Goal: Task Accomplishment & Management: Complete application form

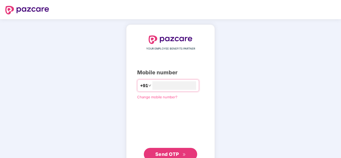
type input "**********"
click at [167, 152] on span "Send OTP" at bounding box center [167, 155] width 24 height 6
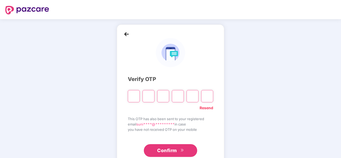
type input "*"
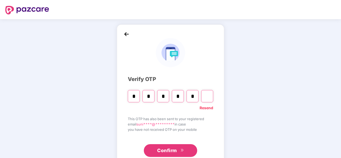
type input "*"
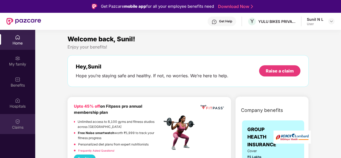
click at [15, 127] on div "Claims" at bounding box center [17, 127] width 35 height 5
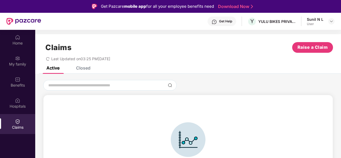
scroll to position [7, 0]
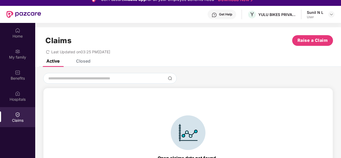
click at [83, 60] on div "Closed" at bounding box center [83, 60] width 14 height 5
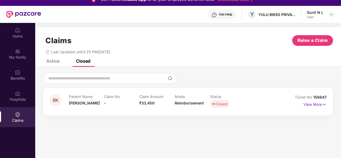
click at [215, 100] on div "Status Closed" at bounding box center [227, 101] width 35 height 15
click at [318, 105] on p "View More" at bounding box center [315, 103] width 23 height 7
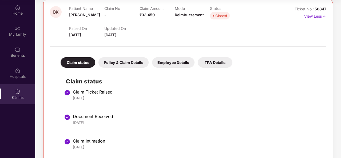
scroll to position [65, 0]
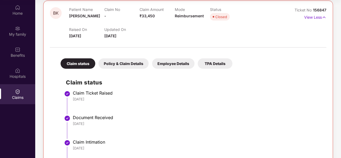
click at [133, 64] on div "Policy & Claim Details" at bounding box center [124, 63] width 50 height 10
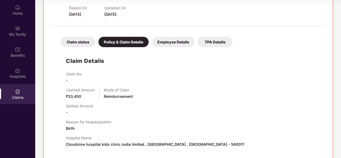
click at [181, 42] on div "Employee Details" at bounding box center [173, 42] width 42 height 10
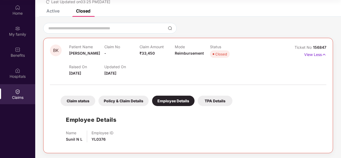
click at [218, 103] on div "TPA Details" at bounding box center [215, 101] width 35 height 10
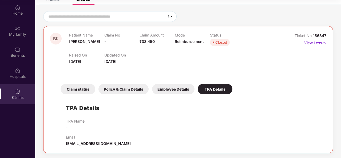
click at [170, 90] on div "Employee Details" at bounding box center [173, 89] width 42 height 10
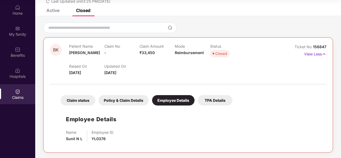
scroll to position [27, 0]
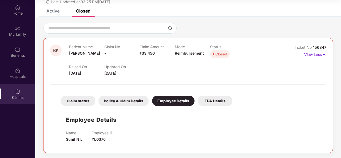
click at [137, 104] on div "Policy & Claim Details" at bounding box center [124, 101] width 50 height 10
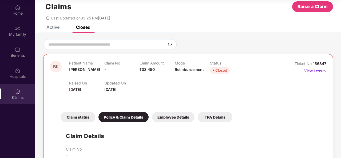
scroll to position [0, 0]
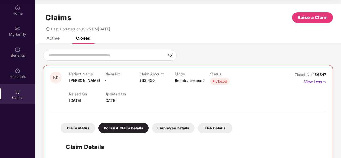
click at [176, 128] on div "Employee Details" at bounding box center [173, 128] width 42 height 10
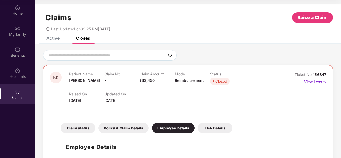
scroll to position [27, 0]
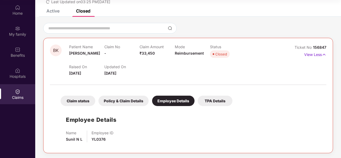
click at [219, 102] on div "TPA Details" at bounding box center [215, 101] width 35 height 10
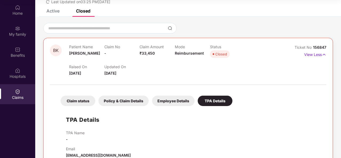
scroll to position [39, 0]
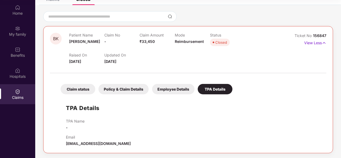
click at [137, 87] on div "Policy & Claim Details" at bounding box center [124, 89] width 50 height 10
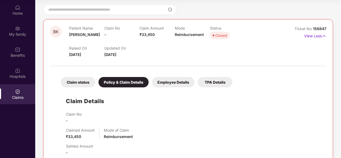
scroll to position [45, 0]
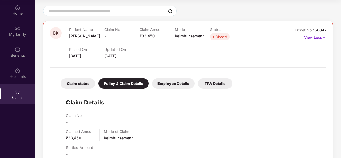
click at [83, 88] on div "Claim status" at bounding box center [78, 83] width 35 height 10
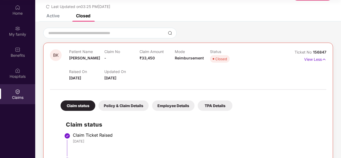
scroll to position [0, 0]
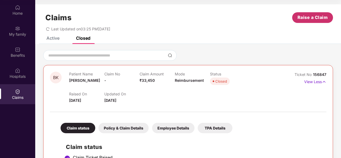
click at [311, 18] on span "Raise a Claim" at bounding box center [313, 17] width 30 height 7
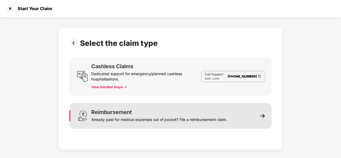
click at [252, 116] on div "Reimbursement Already paid for medical expenses out of pocket? File a reimburse…" at bounding box center [170, 116] width 202 height 26
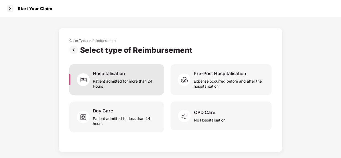
click at [115, 65] on div "Hospitalisation Patient admitted for more than 24 Hours" at bounding box center [116, 79] width 95 height 31
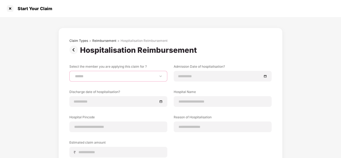
click at [146, 77] on select "**********" at bounding box center [118, 76] width 89 height 4
select select "**********"
click at [74, 74] on select "**********" at bounding box center [118, 76] width 89 height 4
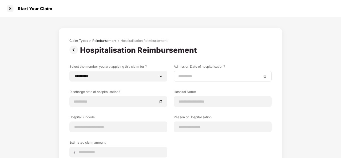
click at [265, 75] on div at bounding box center [222, 76] width 89 height 6
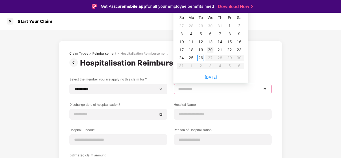
type input "**********"
click at [182, 25] on div "27" at bounding box center [181, 26] width 6 height 6
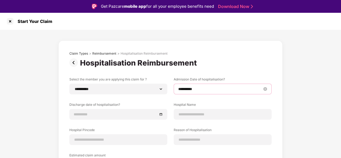
click at [227, 88] on input "**********" at bounding box center [220, 89] width 84 height 6
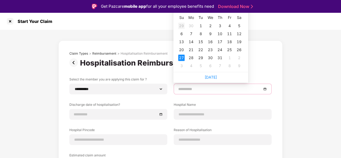
click at [182, 24] on div "29" at bounding box center [181, 26] width 6 height 6
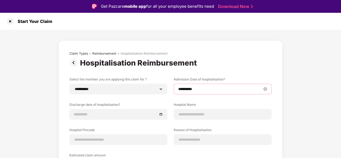
click at [244, 87] on input "**********" at bounding box center [220, 89] width 84 height 6
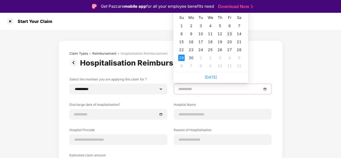
type input "**********"
click at [230, 33] on div "13" at bounding box center [229, 34] width 6 height 6
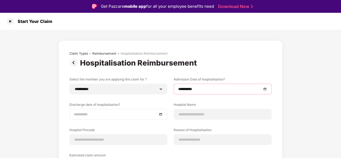
click at [160, 116] on div at bounding box center [118, 115] width 89 height 6
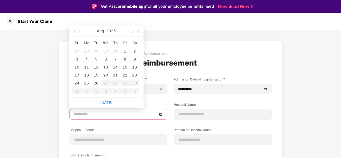
type input "**********"
click at [80, 32] on span "button" at bounding box center [80, 31] width 3 height 3
type input "**********"
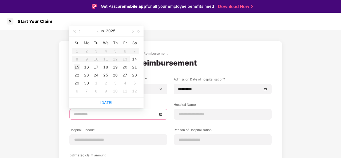
click at [77, 66] on div "15" at bounding box center [77, 67] width 6 height 6
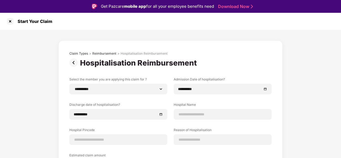
click at [221, 51] on div "**********" at bounding box center [170, 136] width 224 height 190
click at [219, 115] on input at bounding box center [222, 115] width 89 height 6
type input "**********"
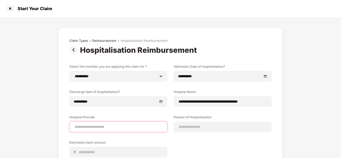
click at [113, 125] on input at bounding box center [118, 127] width 89 height 6
click at [102, 129] on input at bounding box center [118, 127] width 89 height 6
type input "******"
click at [203, 120] on label "Reason of Hospitalisation" at bounding box center [223, 118] width 98 height 7
select select "*********"
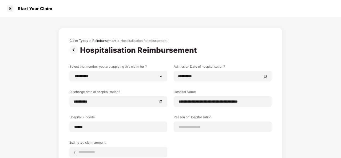
select select "*********"
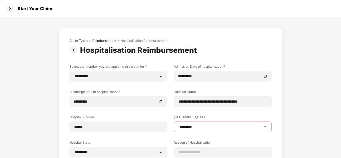
click at [203, 125] on select "**********" at bounding box center [222, 127] width 89 height 4
click at [218, 112] on div "**********" at bounding box center [170, 127] width 202 height 127
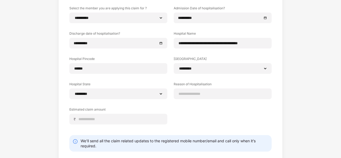
scroll to position [59, 0]
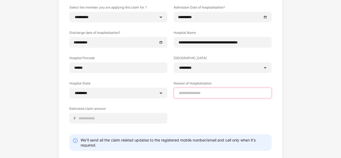
click at [216, 91] on input at bounding box center [222, 93] width 89 height 6
type input "*****"
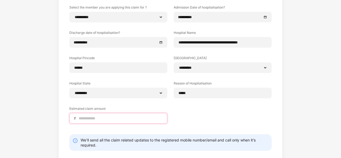
click at [121, 120] on input at bounding box center [120, 119] width 85 height 6
type input "*****"
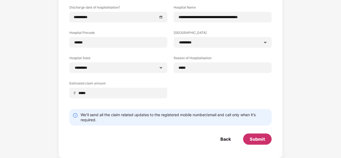
click at [262, 140] on div "Submit" at bounding box center [257, 139] width 15 height 6
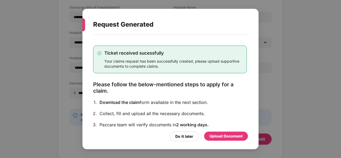
click at [228, 137] on div "Upload Document" at bounding box center [226, 136] width 33 height 6
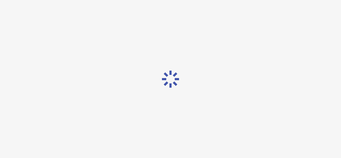
scroll to position [0, 0]
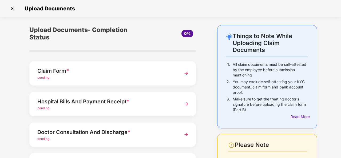
click at [186, 74] on img at bounding box center [187, 74] width 10 height 10
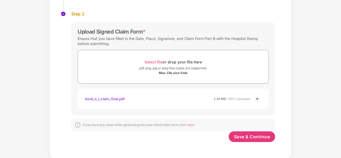
scroll to position [86, 0]
click at [261, 141] on button "Save & Continue" at bounding box center [252, 137] width 47 height 11
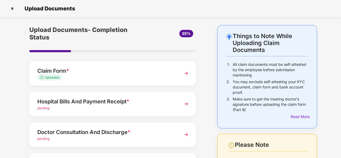
click at [179, 104] on div "Hospital Bills And Payment Receipt * pending" at bounding box center [112, 104] width 167 height 24
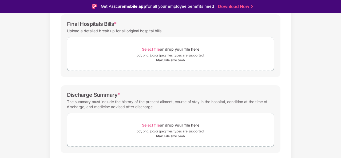
scroll to position [71, 0]
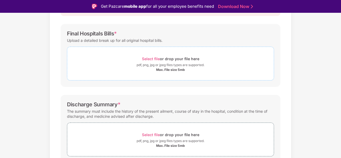
click at [147, 60] on span "Select file" at bounding box center [151, 59] width 18 height 5
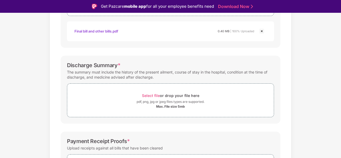
scroll to position [141, 0]
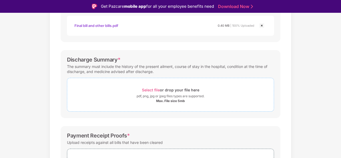
click at [152, 89] on span "Select file" at bounding box center [151, 90] width 18 height 5
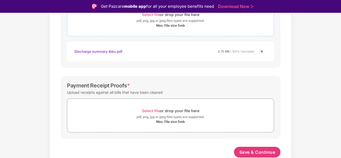
scroll to position [216, 0]
click at [157, 114] on div "Select file or drop your file here" at bounding box center [170, 111] width 57 height 7
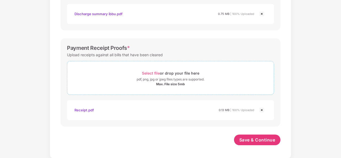
scroll to position [241, 0]
click at [266, 139] on span "Save & Continue" at bounding box center [257, 140] width 36 height 6
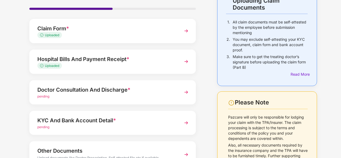
scroll to position [43, 0]
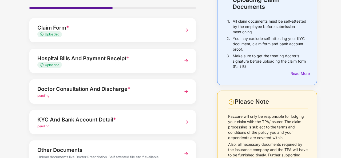
click at [185, 91] on img at bounding box center [187, 92] width 10 height 10
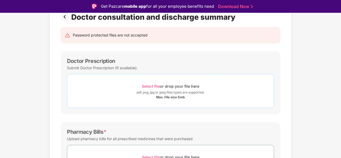
click at [151, 86] on span "Select file" at bounding box center [151, 86] width 18 height 5
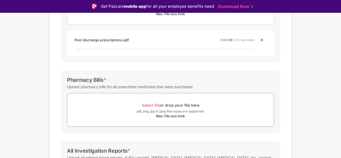
scroll to position [126, 0]
click at [151, 106] on span "Select file" at bounding box center [151, 105] width 18 height 5
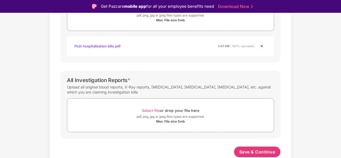
scroll to position [216, 0]
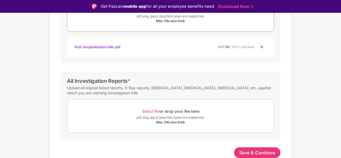
click at [152, 112] on span "Select file" at bounding box center [151, 111] width 18 height 5
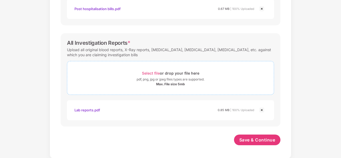
scroll to position [241, 0]
click at [271, 142] on span "Save & Continue" at bounding box center [257, 140] width 36 height 6
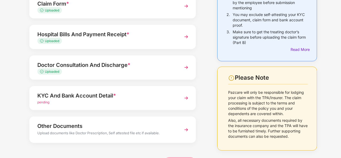
scroll to position [69, 0]
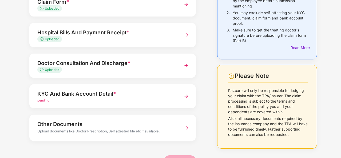
click at [37, 97] on div "KYC And Bank Account Detail *" at bounding box center [106, 94] width 138 height 9
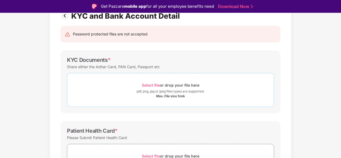
scroll to position [46, 0]
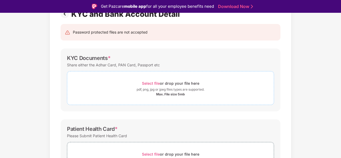
click at [148, 84] on span "Select file" at bounding box center [151, 83] width 18 height 5
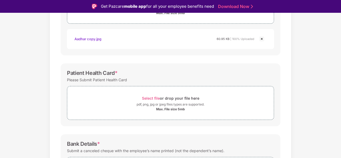
scroll to position [131, 0]
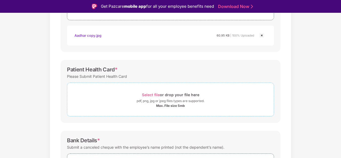
click at [150, 94] on span "Select file" at bounding box center [151, 95] width 18 height 5
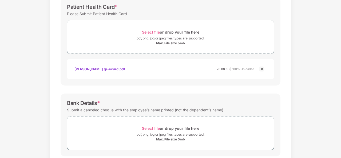
scroll to position [211, 0]
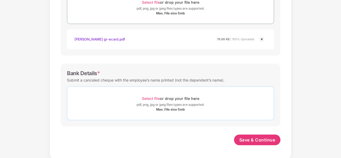
click at [151, 100] on span "Select file" at bounding box center [151, 98] width 18 height 5
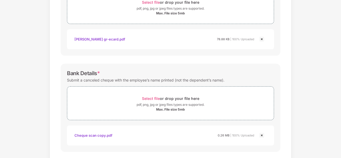
scroll to position [236, 0]
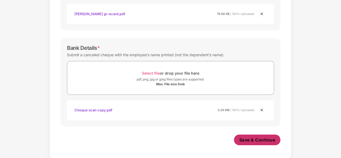
click at [261, 140] on span "Save & Continue" at bounding box center [257, 140] width 36 height 6
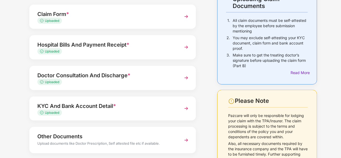
scroll to position [72, 0]
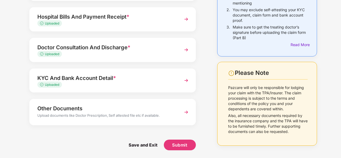
click at [44, 115] on div "Upload documents like Doctor Prescription, Self attested file etc if available." at bounding box center [106, 116] width 138 height 7
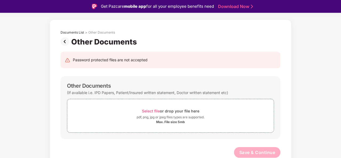
scroll to position [13, 0]
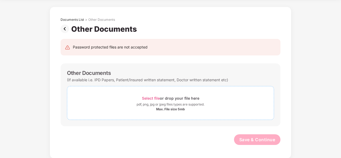
click at [153, 95] on div "Select file or drop your file here" at bounding box center [170, 98] width 57 height 7
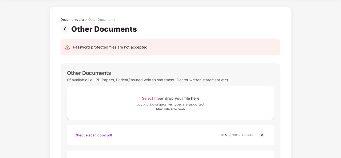
click at [152, 97] on span "Select file" at bounding box center [151, 98] width 18 height 5
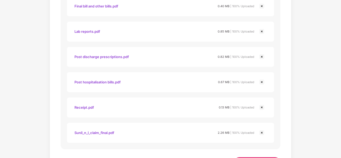
scroll to position [272, 0]
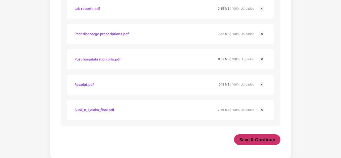
click at [265, 140] on span "Save & Continue" at bounding box center [257, 140] width 36 height 6
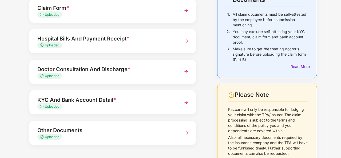
scroll to position [70, 0]
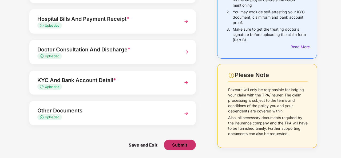
click at [175, 145] on span "Submit" at bounding box center [179, 145] width 15 height 6
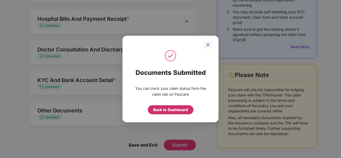
click at [181, 107] on div "Back to Dashboard" at bounding box center [170, 110] width 35 height 6
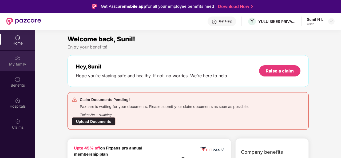
click at [11, 66] on div "My family" at bounding box center [17, 64] width 35 height 5
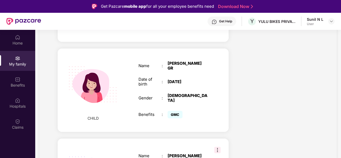
scroll to position [294, 0]
click at [140, 74] on div "Name : BO Kavya GR Date of birth : 13 June 2025 Gender : FEMALE Benefits : GMC" at bounding box center [173, 90] width 80 height 72
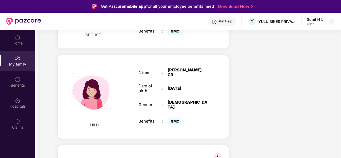
scroll to position [286, 0]
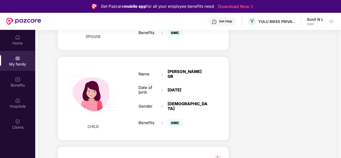
click at [81, 88] on img at bounding box center [93, 93] width 62 height 62
click at [14, 83] on div "Benefits" at bounding box center [17, 85] width 35 height 5
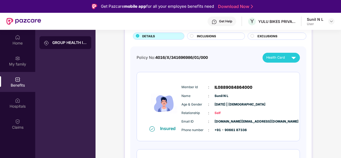
scroll to position [31, 0]
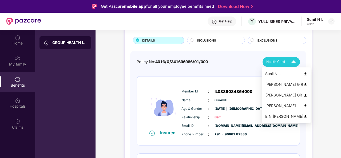
click at [292, 60] on img at bounding box center [293, 61] width 9 height 9
click at [304, 94] on img at bounding box center [306, 95] width 4 height 4
